Goal: Answer question/provide support: Share knowledge or assist other users

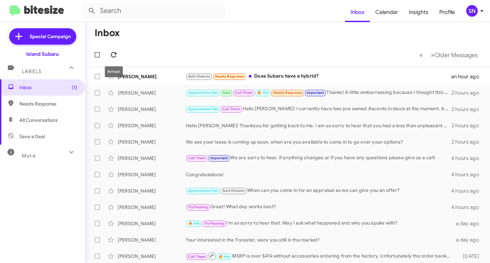
click at [112, 58] on icon at bounding box center [114, 55] width 8 height 8
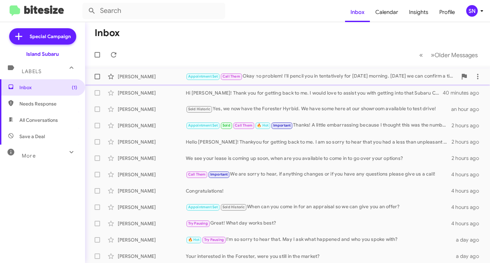
click at [170, 74] on div "[PERSON_NAME]" at bounding box center [152, 76] width 68 height 7
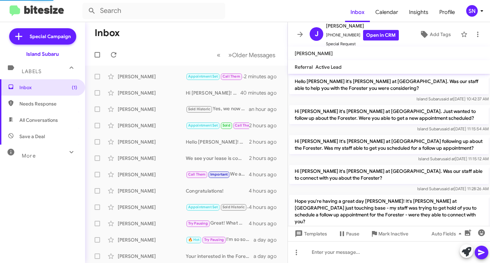
scroll to position [515, 0]
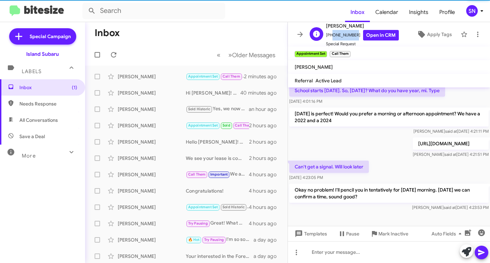
drag, startPoint x: 352, startPoint y: 36, endPoint x: 330, endPoint y: 34, distance: 22.1
click at [330, 34] on span "[PHONE_NUMBER] Open in CRM" at bounding box center [362, 35] width 73 height 11
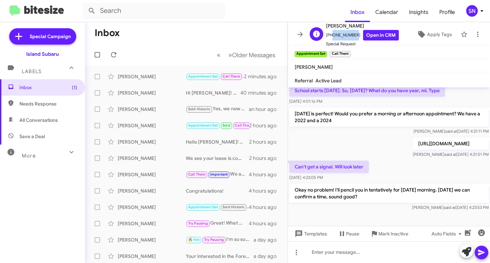
copy span "3478550829"
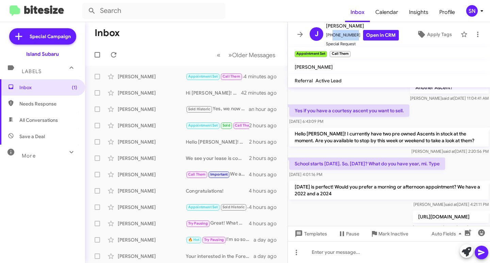
scroll to position [528, 0]
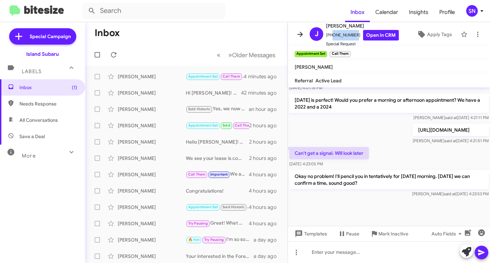
click at [298, 30] on button at bounding box center [300, 35] width 14 height 14
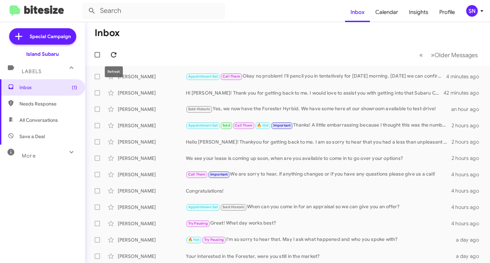
click at [115, 53] on icon at bounding box center [114, 55] width 8 height 8
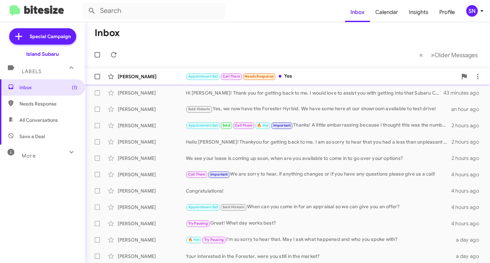
click at [311, 72] on div "Appointment Set Call Them Needs Response Yes" at bounding box center [321, 76] width 271 height 8
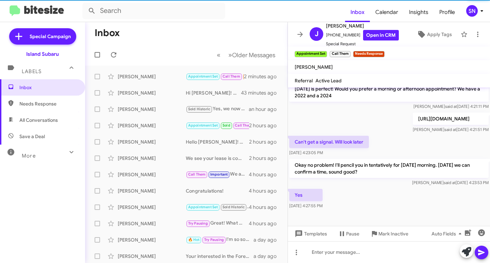
scroll to position [521, 0]
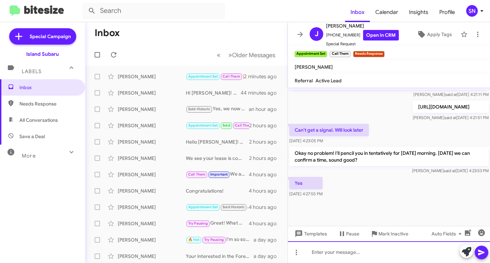
click at [325, 250] on div at bounding box center [389, 252] width 202 height 22
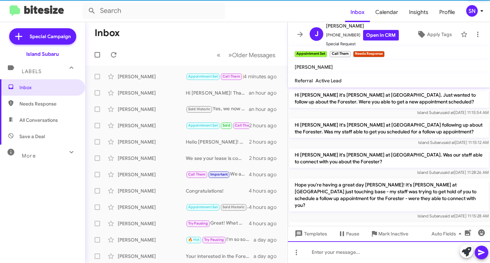
scroll to position [34, 0]
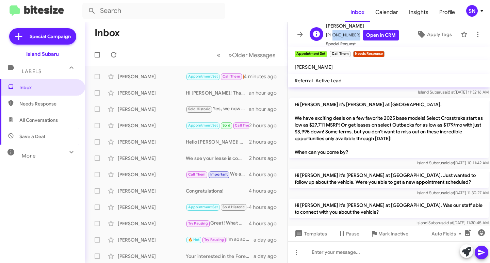
drag, startPoint x: 351, startPoint y: 35, endPoint x: 332, endPoint y: 34, distance: 18.4
click at [330, 34] on span "[PHONE_NUMBER] Open in CRM" at bounding box center [362, 35] width 73 height 11
copy span "3478550829"
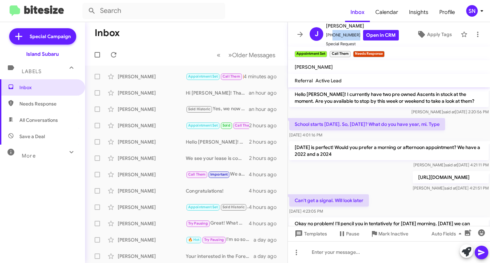
scroll to position [1376, 0]
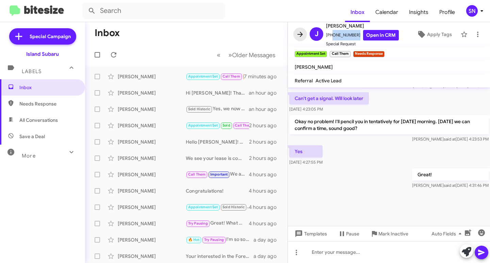
click at [305, 36] on span at bounding box center [300, 34] width 14 height 8
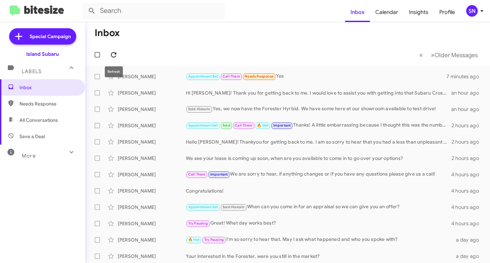
click at [111, 52] on icon at bounding box center [114, 55] width 8 height 8
